Goal: Find contact information

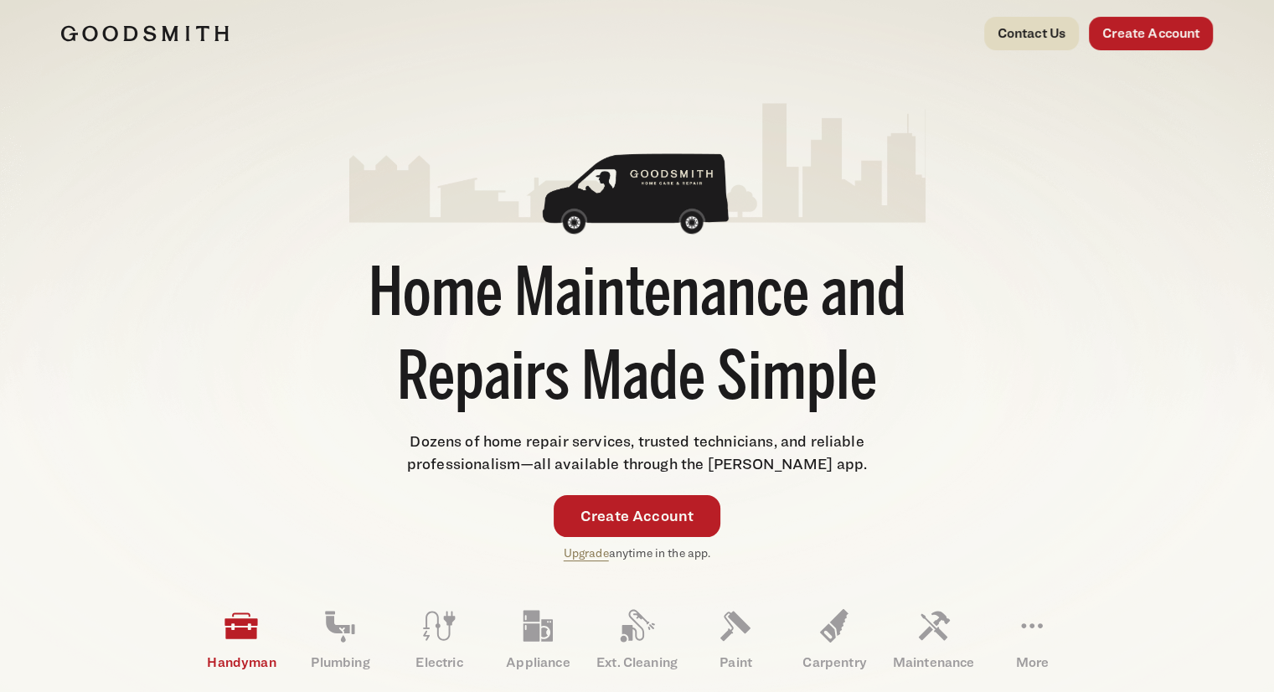
click at [1004, 21] on link "Contact Us" at bounding box center [1031, 34] width 95 height 34
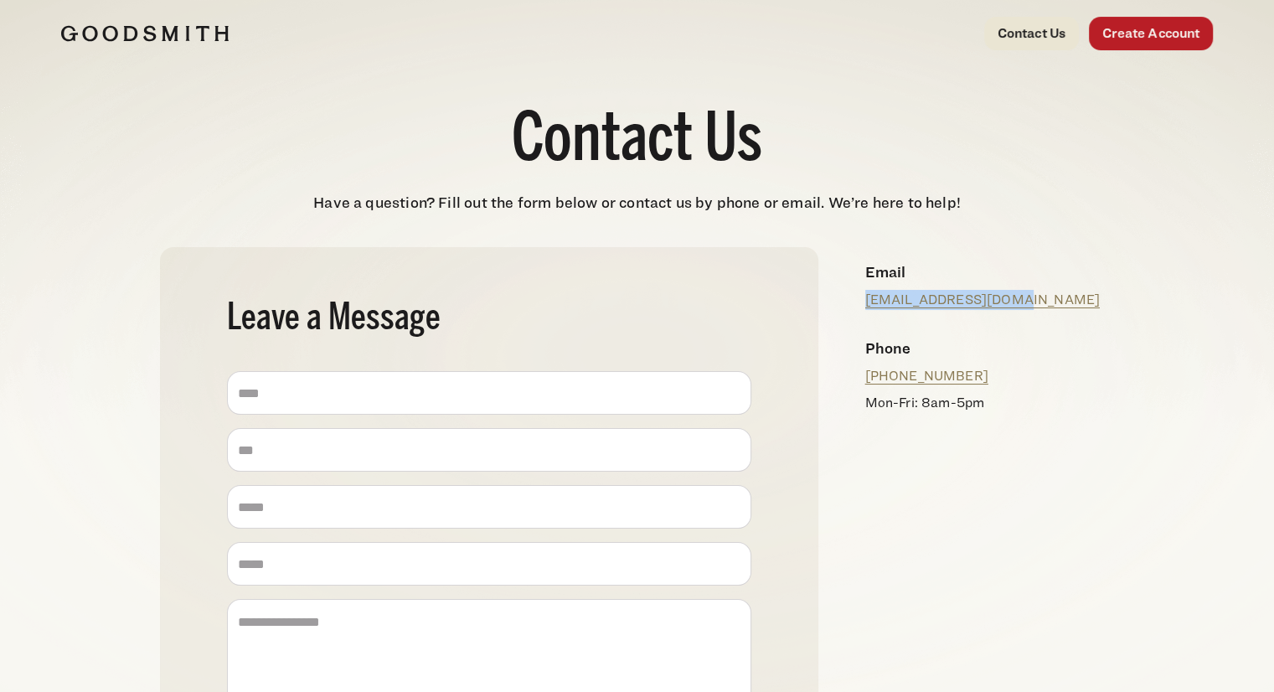
drag, startPoint x: 1023, startPoint y: 302, endPoint x: 861, endPoint y: 295, distance: 161.8
click at [861, 295] on div "Email [EMAIL_ADDRESS][DOMAIN_NAME]" at bounding box center [983, 285] width 263 height 76
copy link "[EMAIL_ADDRESS][DOMAIN_NAME]"
